Goal: Task Accomplishment & Management: Manage account settings

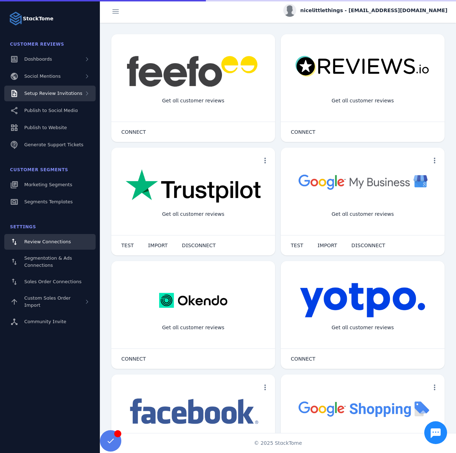
click at [77, 97] on div "Setup Review Invitations" at bounding box center [49, 94] width 91 height 16
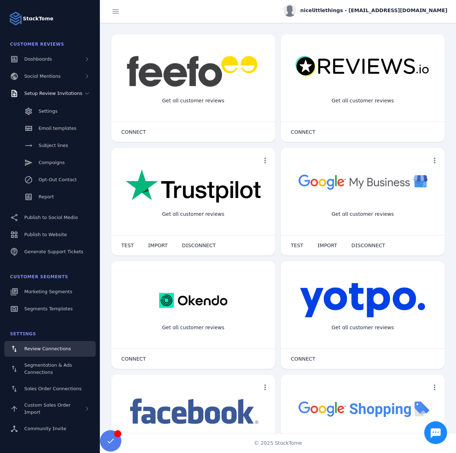
click at [48, 188] on div "Settings Email templates Subject lines Campaigns Opt-Out Contact Report" at bounding box center [50, 154] width 100 height 107
click at [51, 201] on link "Report" at bounding box center [49, 197] width 91 height 16
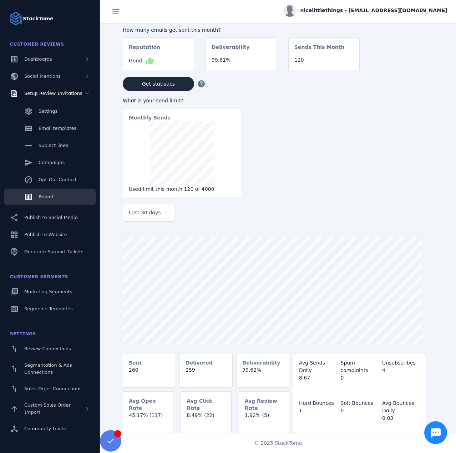
click at [154, 213] on span "Last 30 days" at bounding box center [145, 212] width 32 height 9
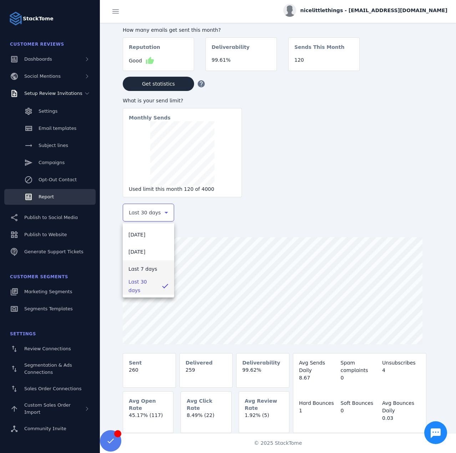
click at [140, 266] on span "Last 7 days" at bounding box center [142, 269] width 29 height 9
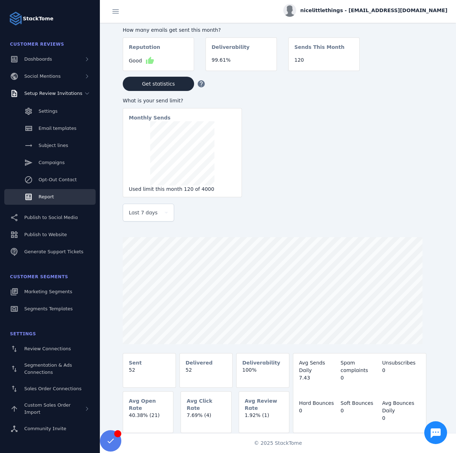
click at [371, 6] on div "nicelittlethings - [EMAIL_ADDRESS][DOMAIN_NAME]" at bounding box center [365, 10] width 164 height 13
click at [408, 65] on icon at bounding box center [406, 69] width 9 height 9
